Goal: Register for event/course

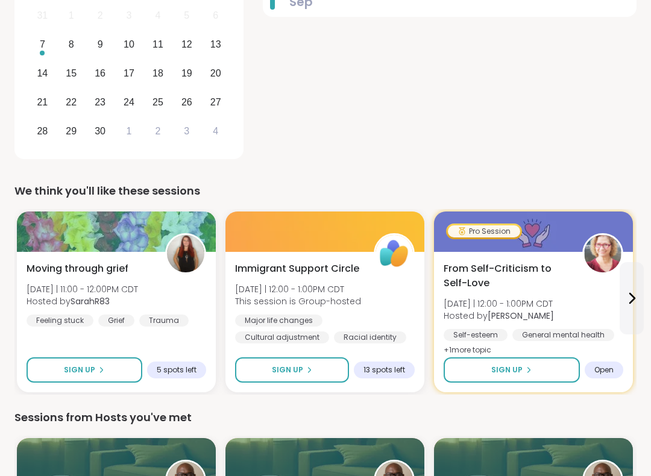
scroll to position [270, 0]
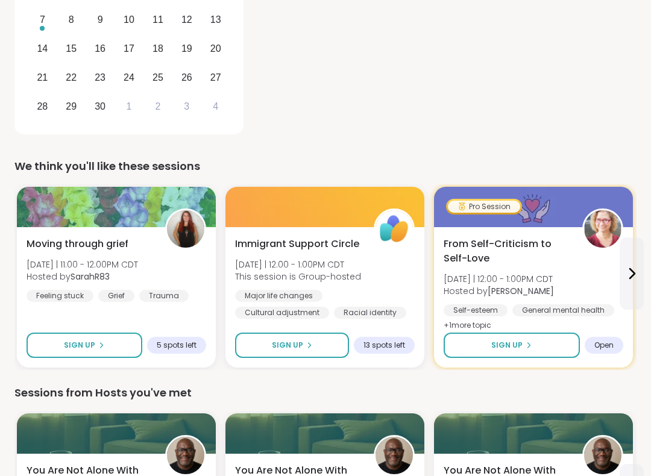
click at [66, 128] on div "[DATE] Su Mo Tu We Th Fr Sa 31 1 2 3 4 5 6 7 8 9 10 11 12 13 14 15 16 17 18 19 …" at bounding box center [128, 32] width 229 height 206
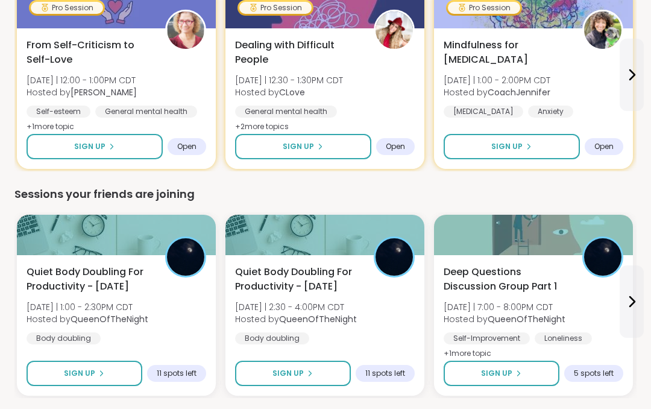
scroll to position [946, 0]
click at [75, 265] on span "Quiet Body Doubling For Productivity - [DATE]" at bounding box center [89, 279] width 125 height 29
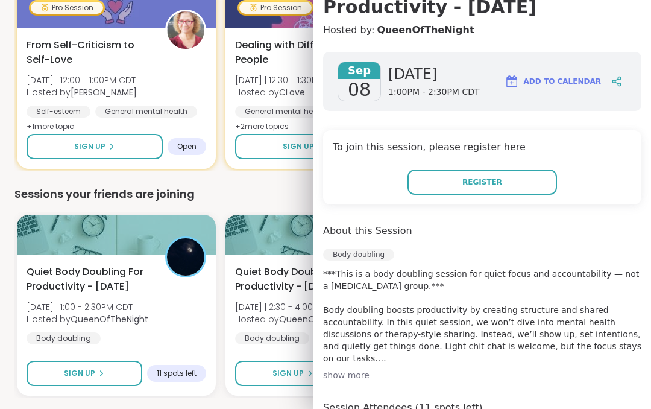
scroll to position [147, 0]
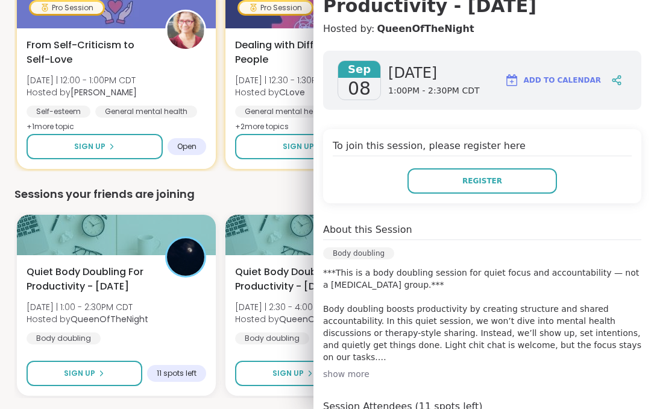
click at [365, 373] on div "show more" at bounding box center [482, 374] width 318 height 12
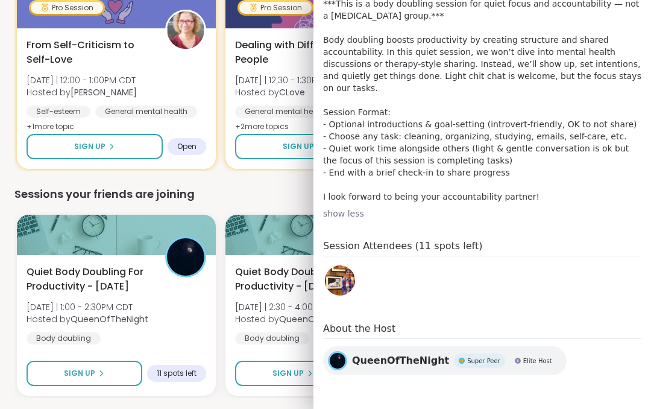
scroll to position [416, 0]
click at [255, 186] on div "Sessions your friends are joining" at bounding box center [325, 194] width 622 height 17
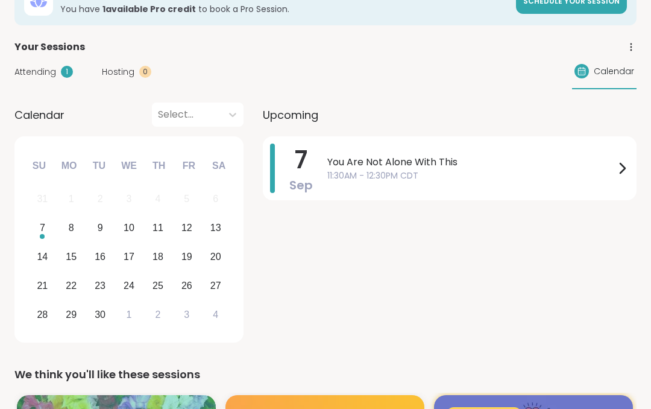
scroll to position [86, 0]
click at [622, 160] on div at bounding box center [622, 168] width 14 height 49
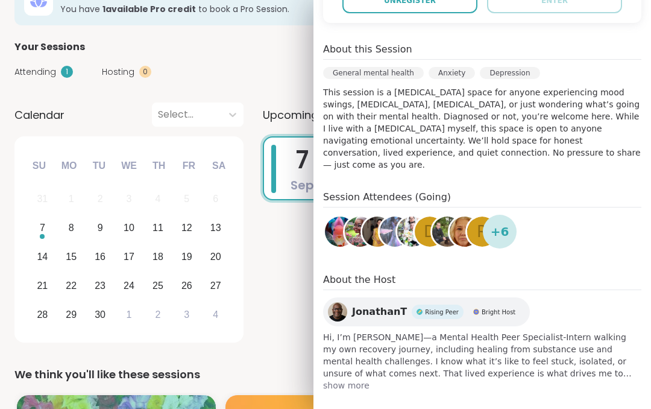
scroll to position [305, 0]
click at [513, 215] on div "+ 6" at bounding box center [500, 232] width 34 height 34
click at [517, 217] on div "Session Attendees (Going) D R + 6" at bounding box center [482, 222] width 318 height 63
click at [511, 222] on div "+ 6" at bounding box center [500, 232] width 34 height 34
click at [358, 380] on span "show more" at bounding box center [482, 386] width 318 height 12
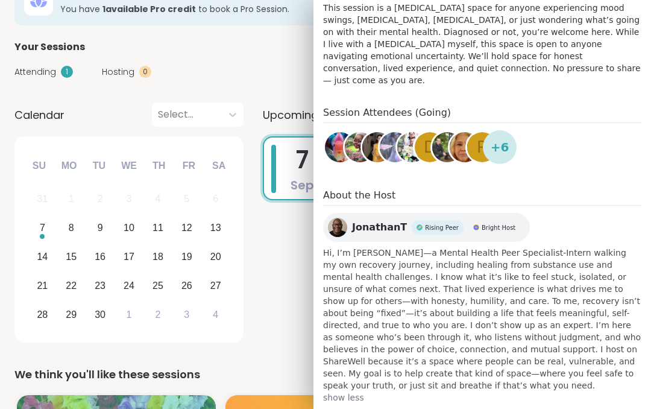
scroll to position [390, 0]
click at [278, 253] on div "[DATE] You Are Not Alone With This 11:30AM - 12:30PM CDT" at bounding box center [450, 241] width 374 height 210
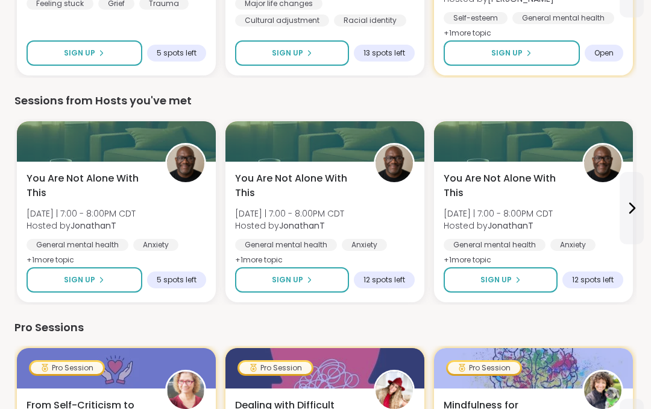
scroll to position [586, 0]
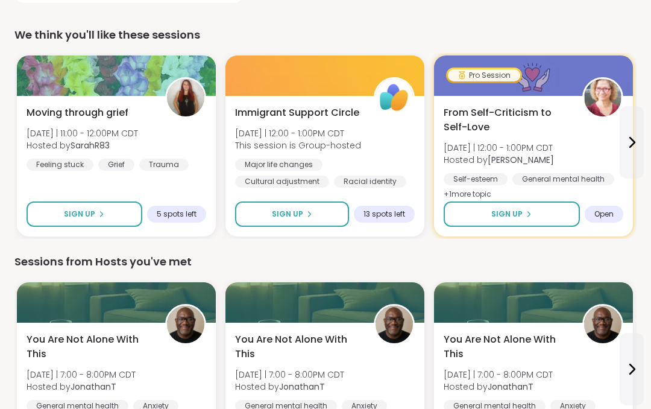
click at [527, 236] on div "From Self-Criticism to Self-Love [DATE] | 12:00 - 1:00PM CDT Hosted by [PERSON_…" at bounding box center [533, 166] width 199 height 141
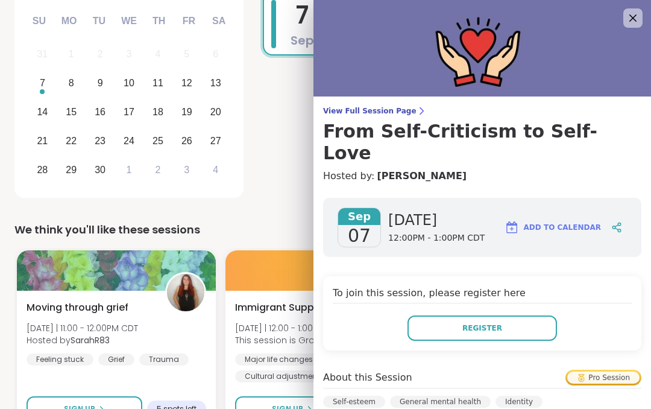
scroll to position [229, 0]
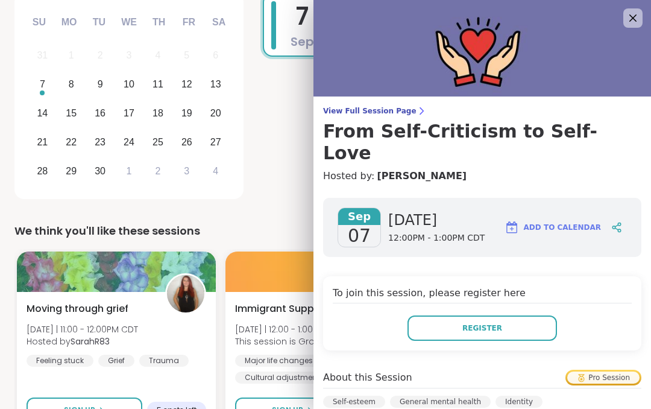
click at [273, 184] on div "[DATE] You Are Not Alone With This 11:30AM - 12:30PM CDT" at bounding box center [450, 98] width 374 height 210
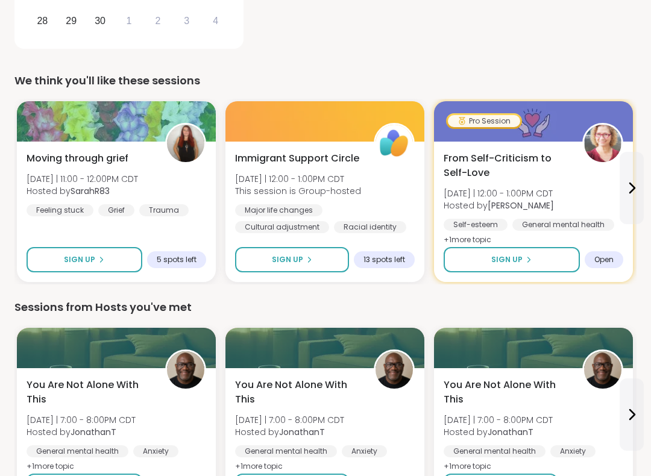
scroll to position [386, 0]
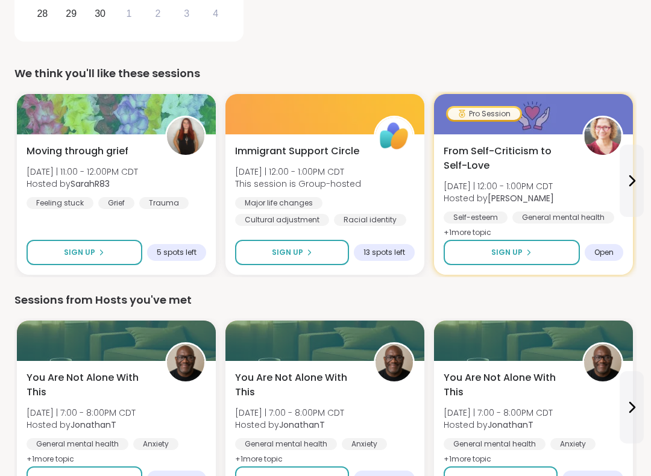
click at [624, 172] on button at bounding box center [632, 181] width 24 height 72
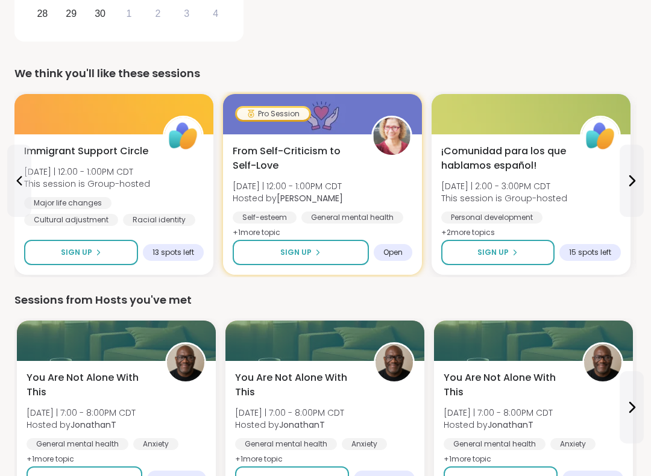
click at [291, 148] on span "From Self-Criticism to Self-Love" at bounding box center [295, 158] width 125 height 29
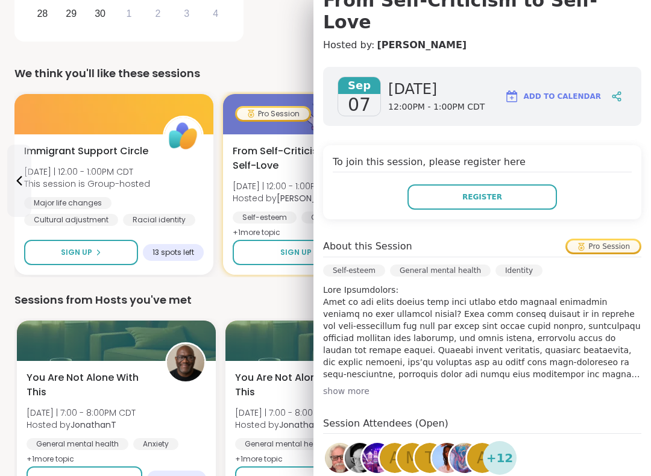
scroll to position [130, 0]
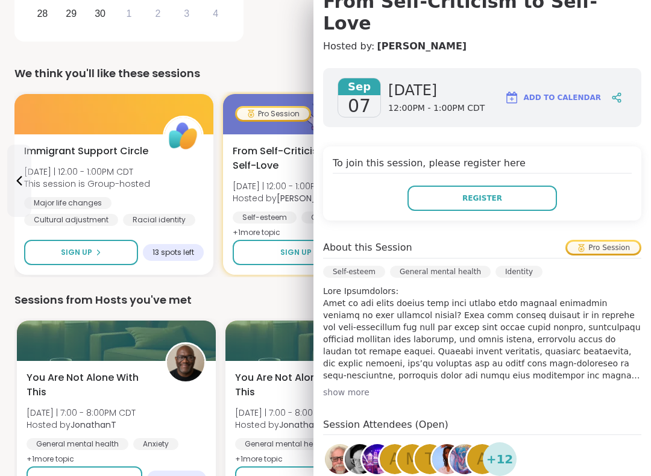
click at [504, 186] on button "Register" at bounding box center [483, 198] width 150 height 25
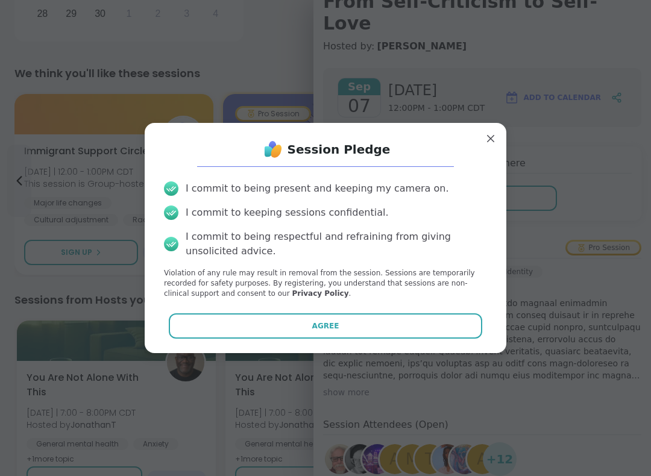
click at [340, 319] on button "Agree" at bounding box center [326, 326] width 314 height 25
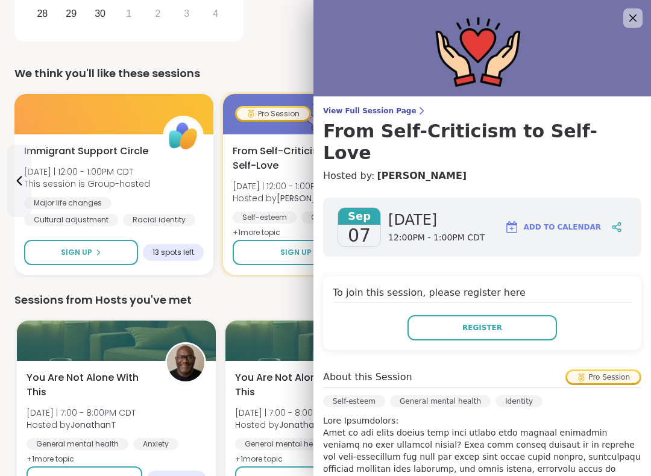
scroll to position [0, 0]
click at [627, 15] on icon at bounding box center [633, 18] width 14 height 14
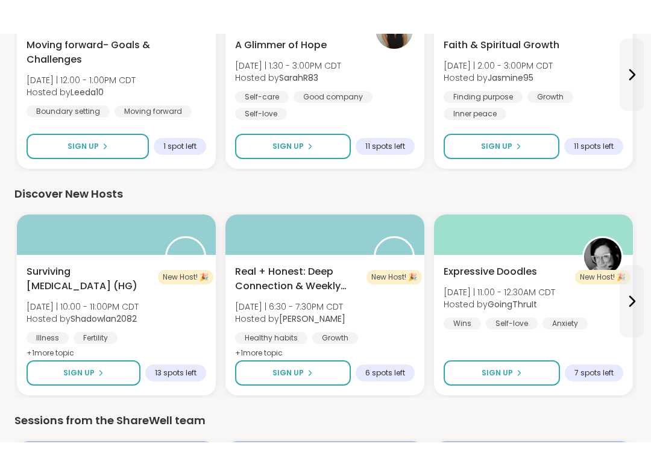
scroll to position [1431, 0]
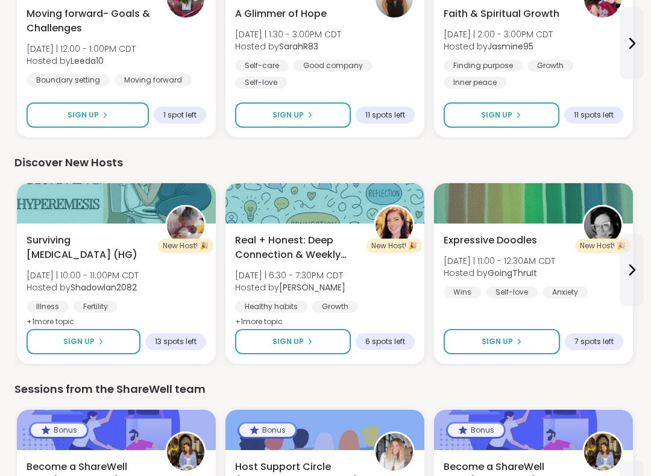
click at [528, 305] on div "Expressive Doodles [DATE] | 11:00 - 12:30AM CDT Hosted by GoingThruIt Wins Self…" at bounding box center [533, 294] width 199 height 141
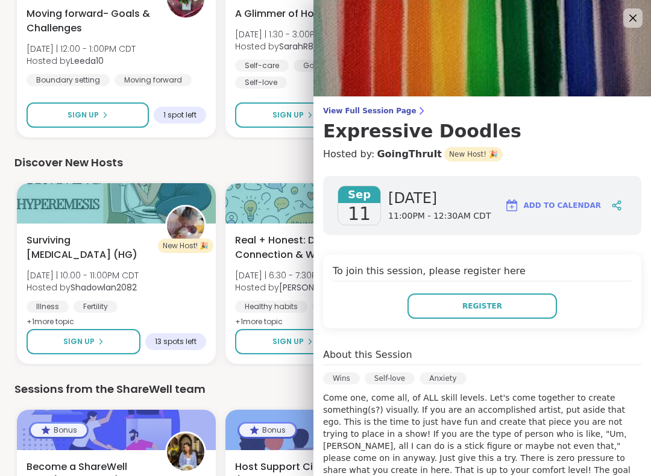
scroll to position [0, 0]
click at [629, 16] on icon at bounding box center [633, 18] width 14 height 14
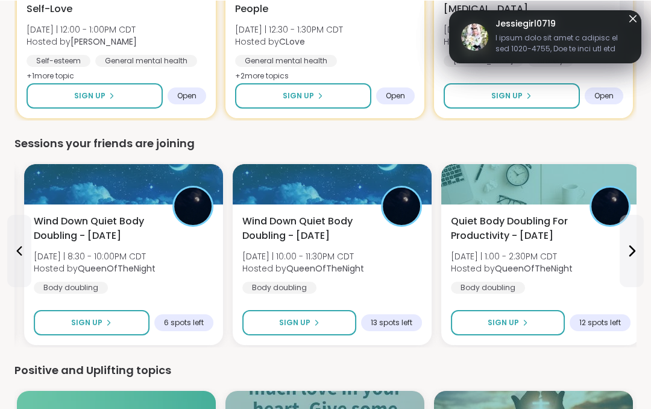
scroll to position [997, 0]
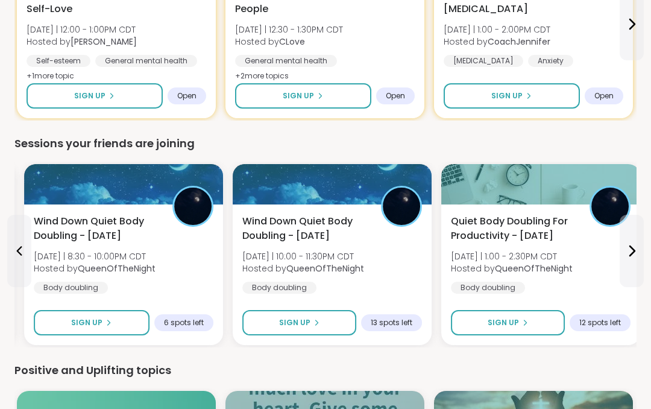
click at [639, 239] on button at bounding box center [632, 251] width 24 height 72
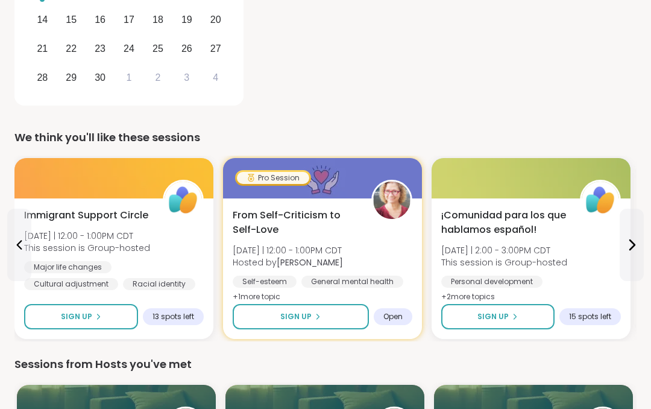
scroll to position [322, 0]
click at [634, 239] on icon at bounding box center [632, 245] width 14 height 14
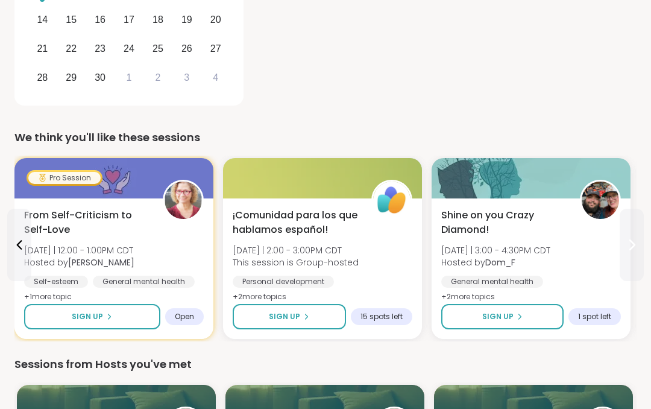
click at [633, 240] on icon at bounding box center [632, 245] width 14 height 14
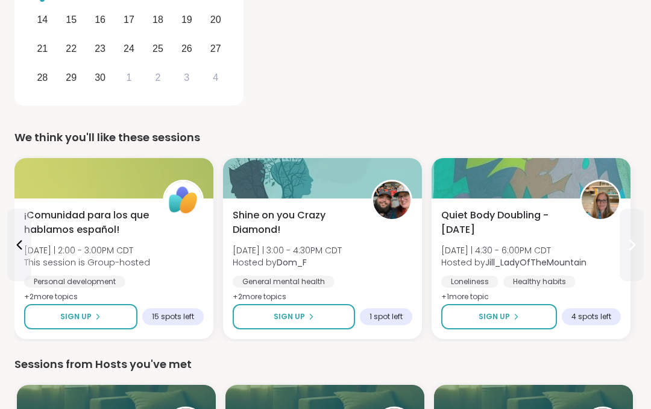
click at [631, 241] on icon at bounding box center [632, 245] width 5 height 10
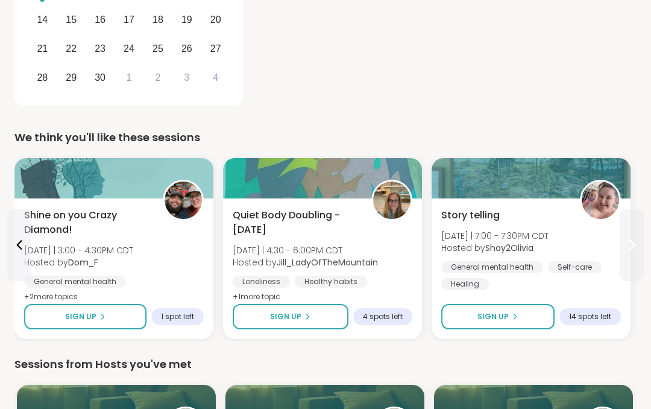
click at [631, 244] on icon at bounding box center [632, 245] width 14 height 14
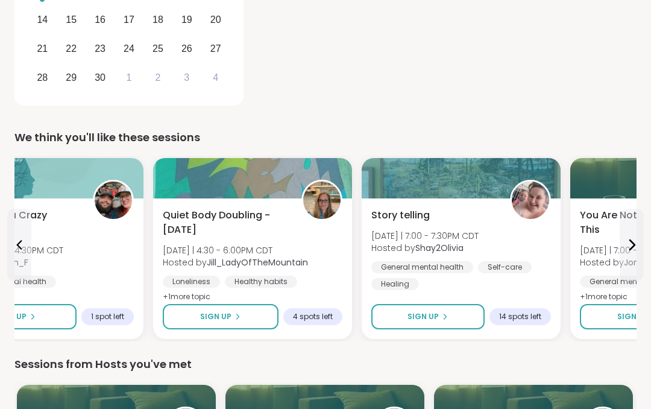
scroll to position [324, 0]
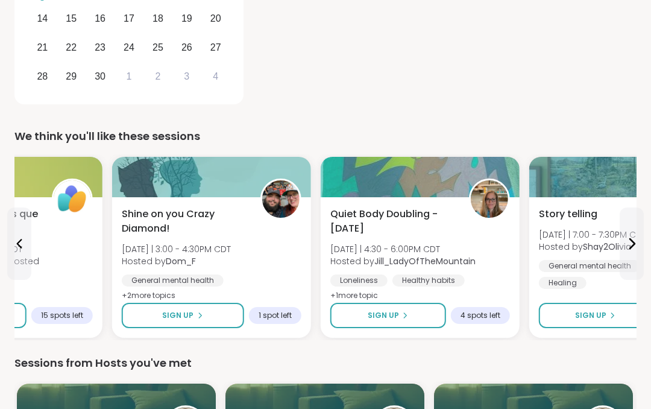
click at [382, 220] on span "Quiet Body Doubling -[DATE]" at bounding box center [393, 221] width 125 height 29
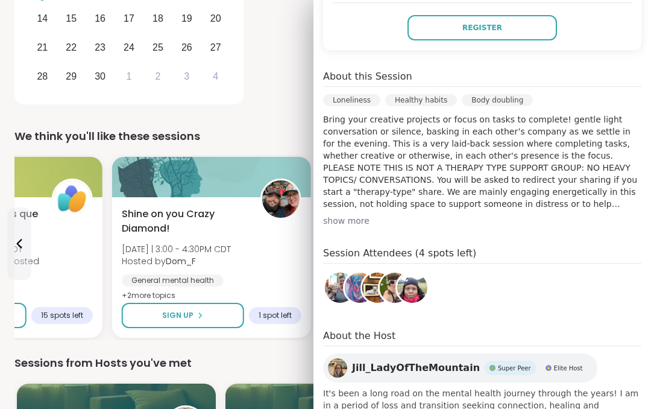
scroll to position [279, 0]
click at [367, 221] on div "show more" at bounding box center [482, 221] width 318 height 12
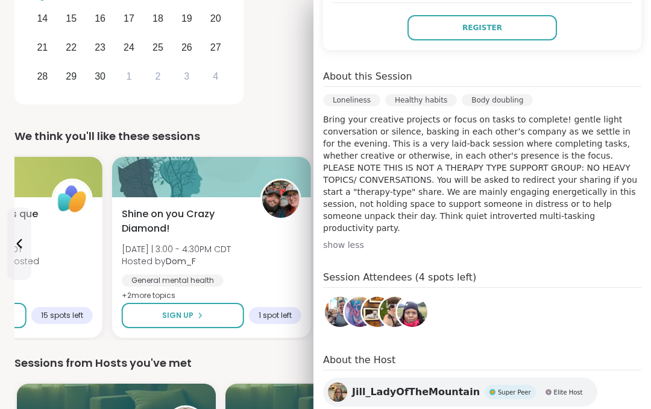
click at [293, 263] on div "Shine on you Crazy Diamond! [DATE] | 3:00 - 4:30PM CDT Hosted by Dom_F General …" at bounding box center [212, 255] width 180 height 96
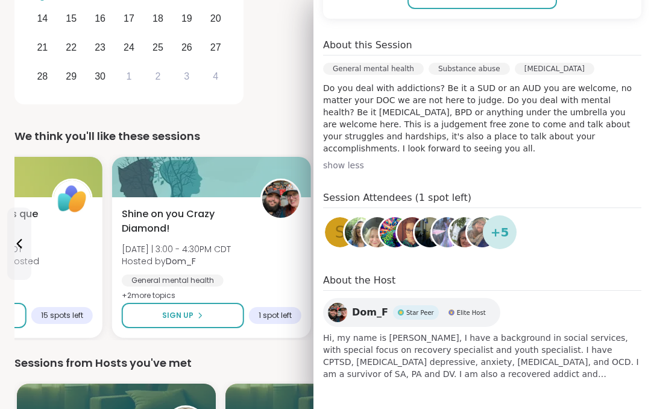
scroll to position [310, 0]
click at [293, 79] on div "[DATE] You Are Not Alone With This 11:30AM - 12:30PM CDT" at bounding box center [450, 3] width 374 height 210
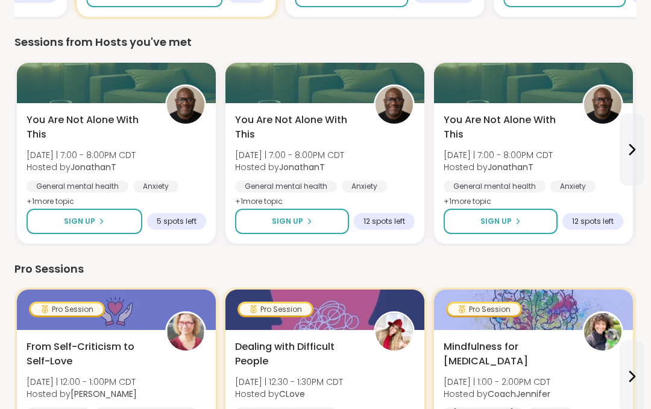
scroll to position [643, 0]
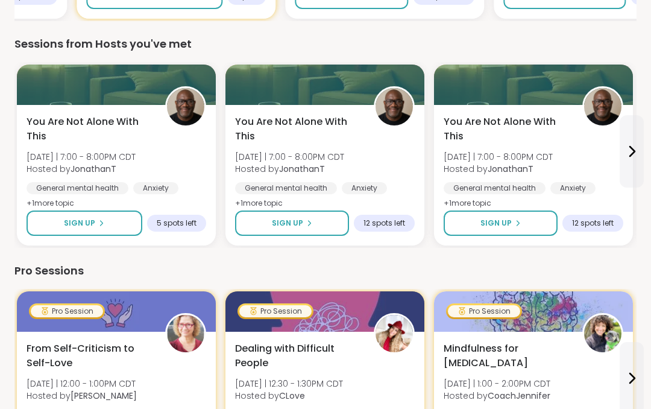
click at [641, 148] on button at bounding box center [632, 151] width 24 height 72
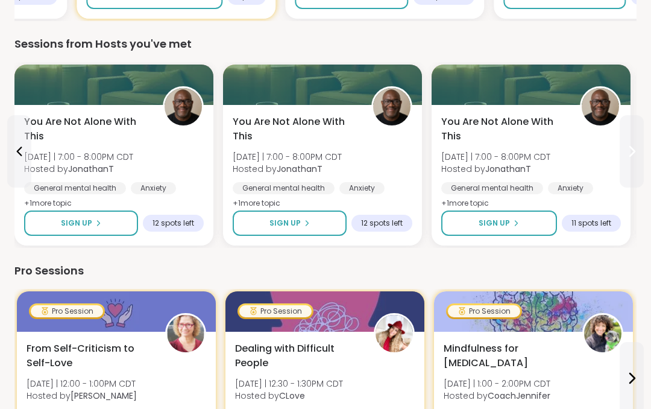
click at [10, 153] on button at bounding box center [19, 151] width 24 height 72
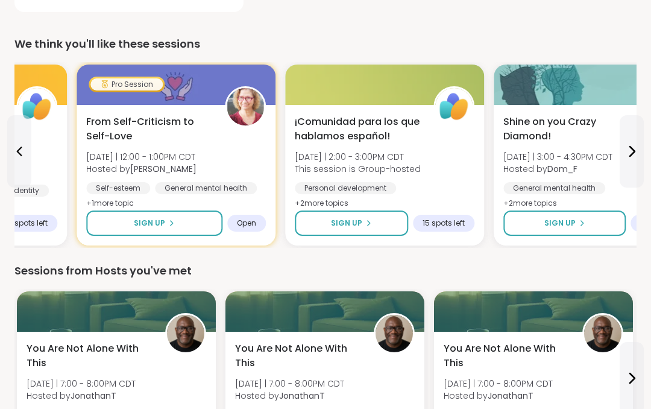
scroll to position [415, 0]
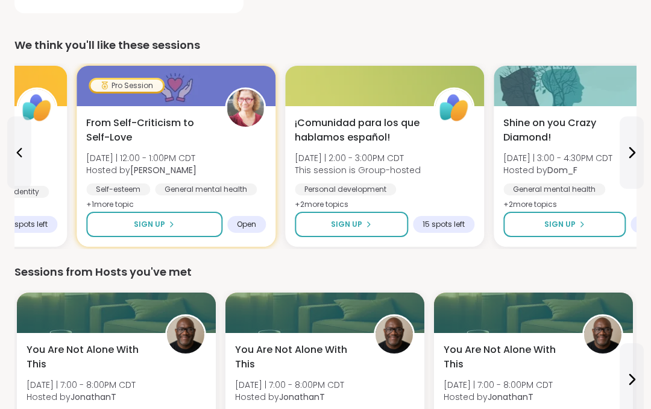
click at [124, 112] on div "From Self-Criticism to Self-Love [DATE] | 12:00 - 1:00PM CDT Hosted by [PERSON_…" at bounding box center [176, 176] width 199 height 141
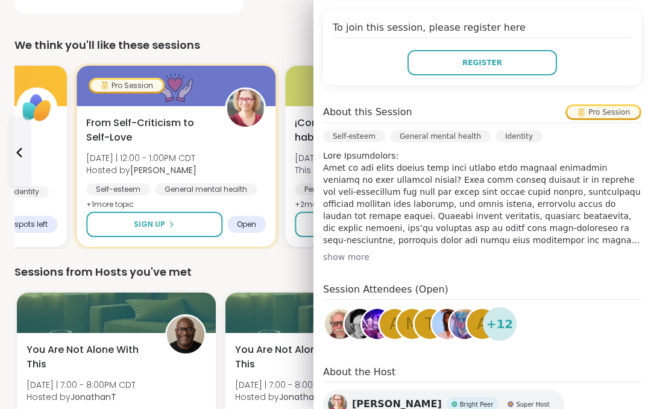
scroll to position [266, 0]
